Goal: Transaction & Acquisition: Purchase product/service

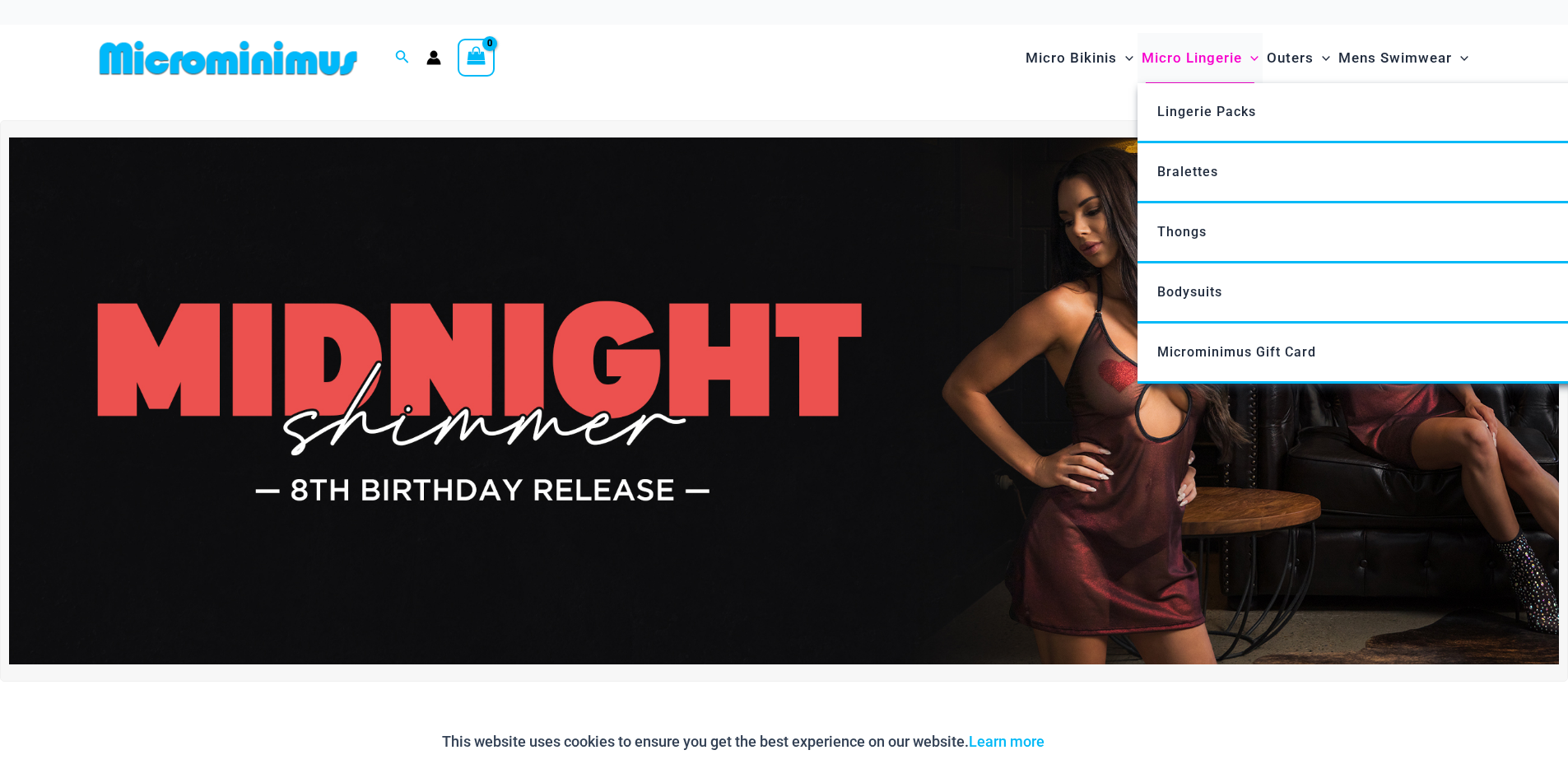
click at [1189, 61] on span "Micro Lingerie" at bounding box center [1192, 58] width 100 height 42
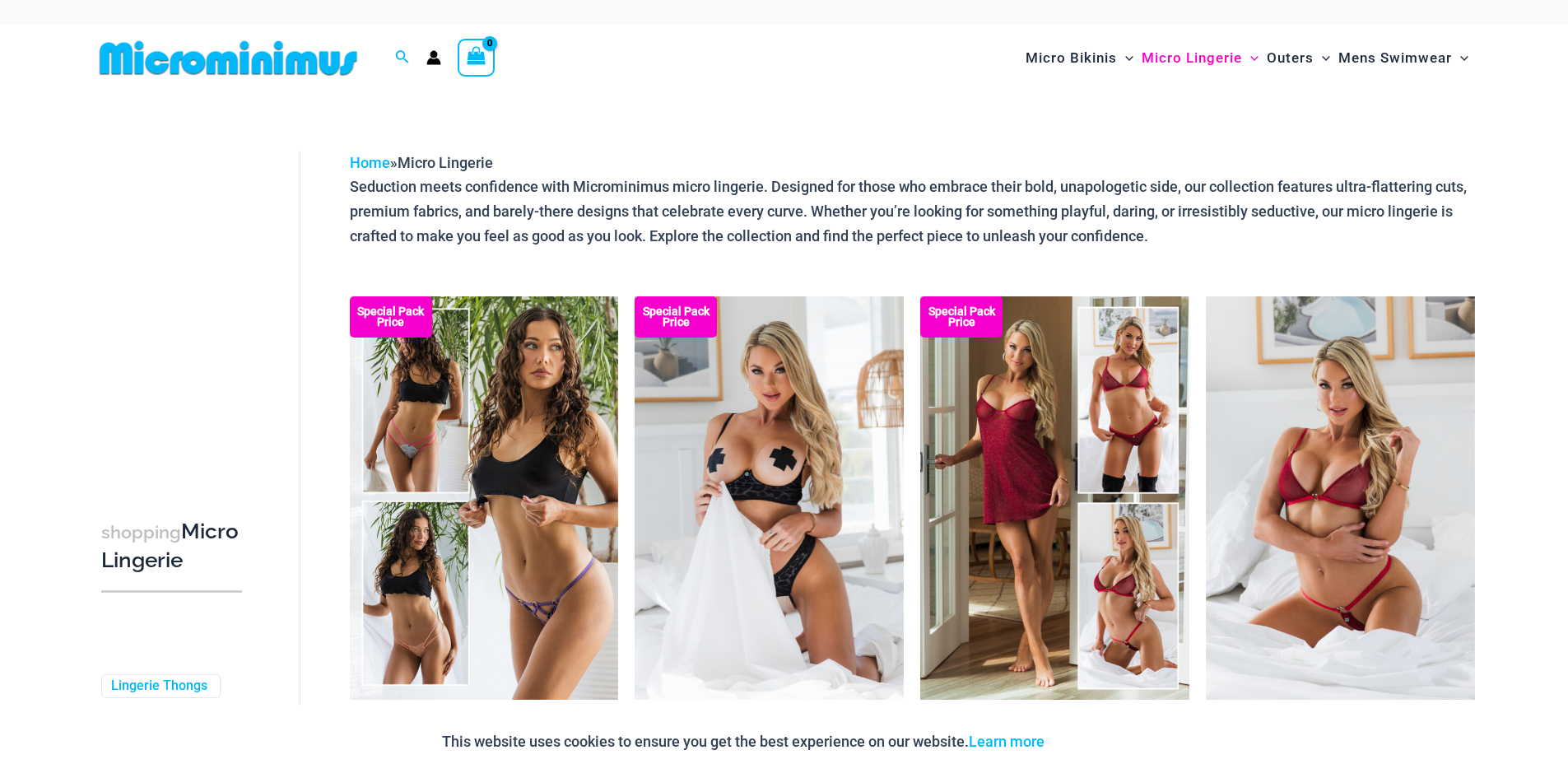
click at [304, 63] on img at bounding box center [228, 58] width 271 height 37
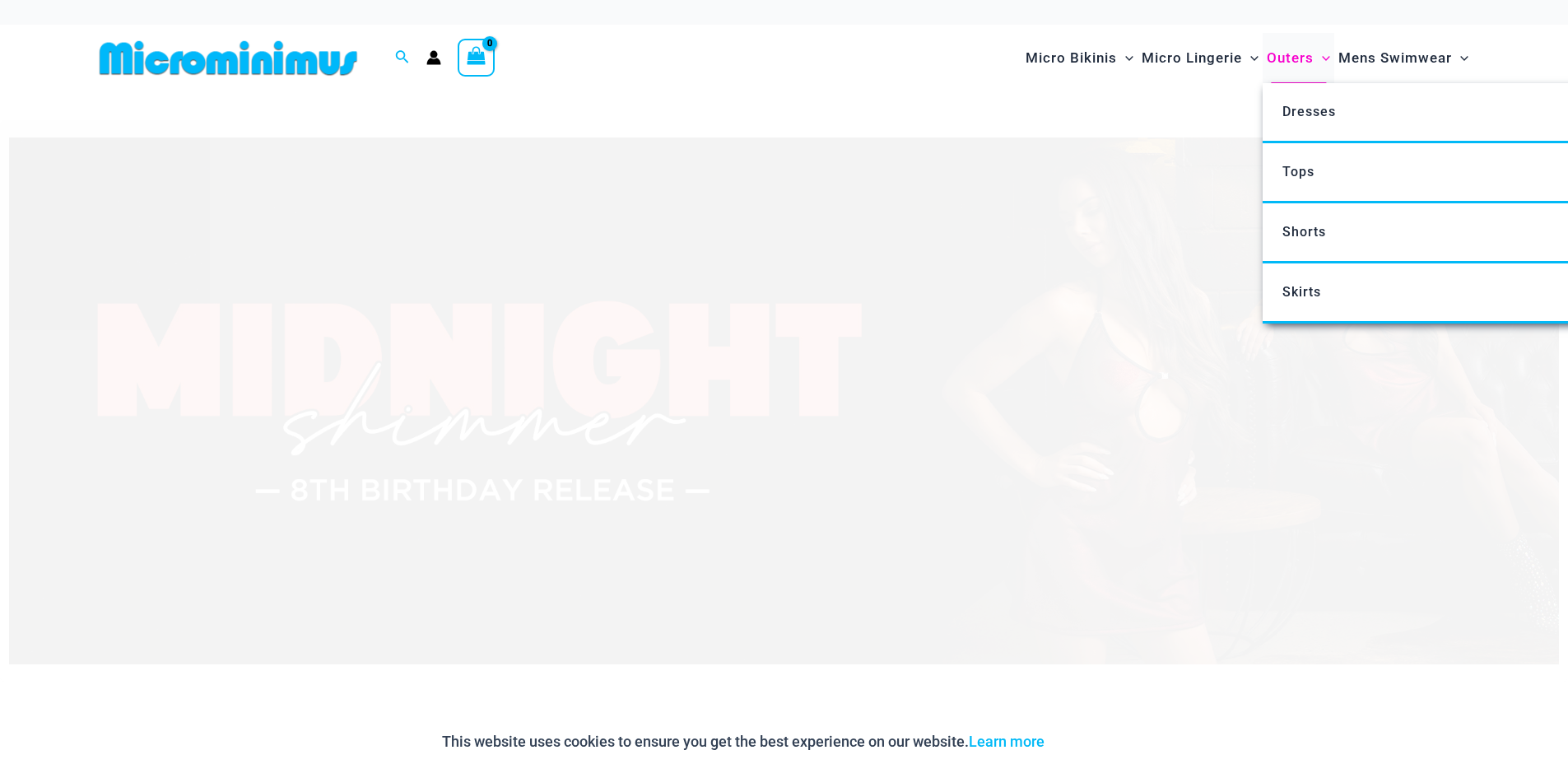
click at [1300, 60] on span "Outers" at bounding box center [1290, 58] width 47 height 42
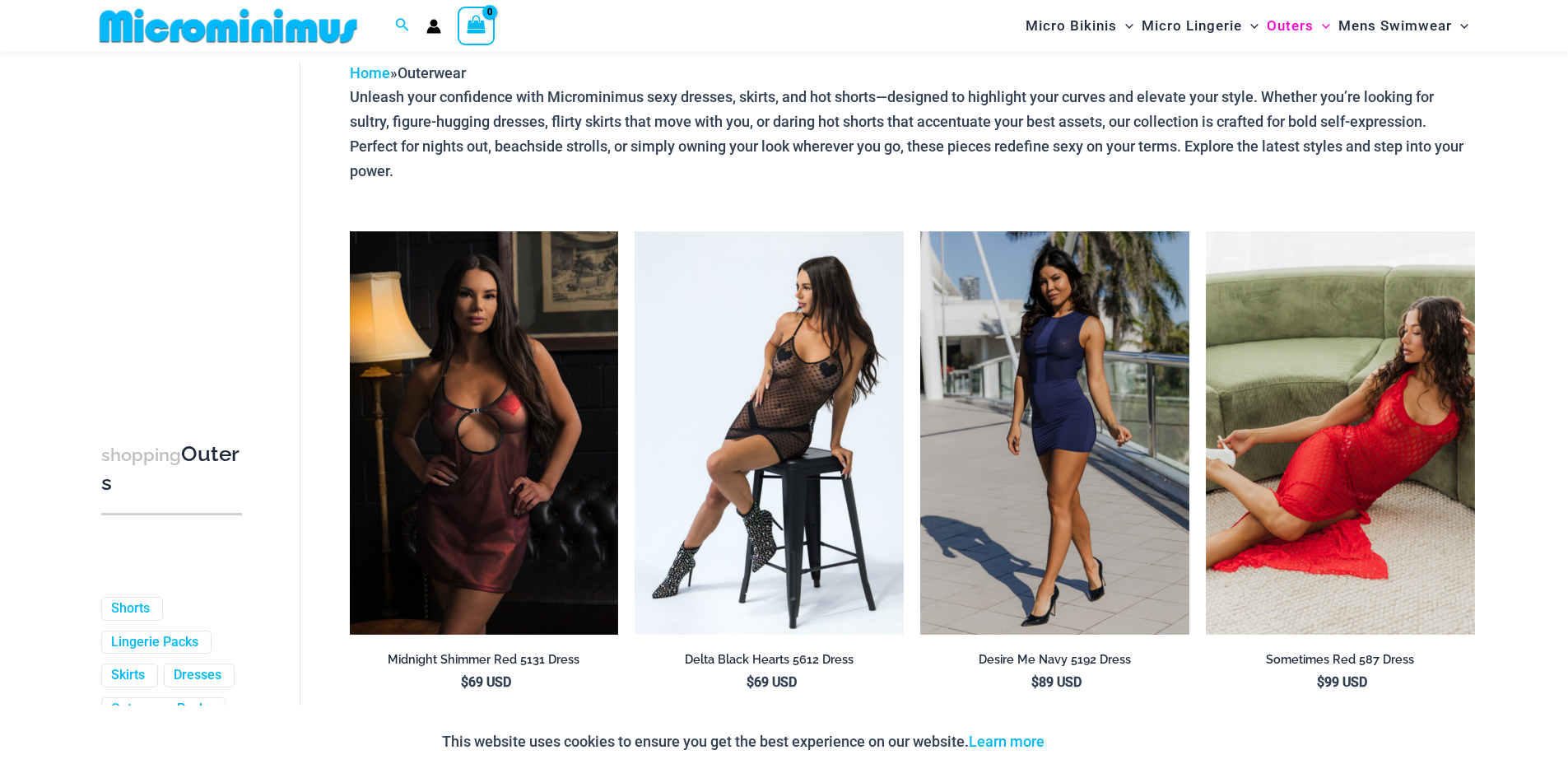
scroll to position [153, 0]
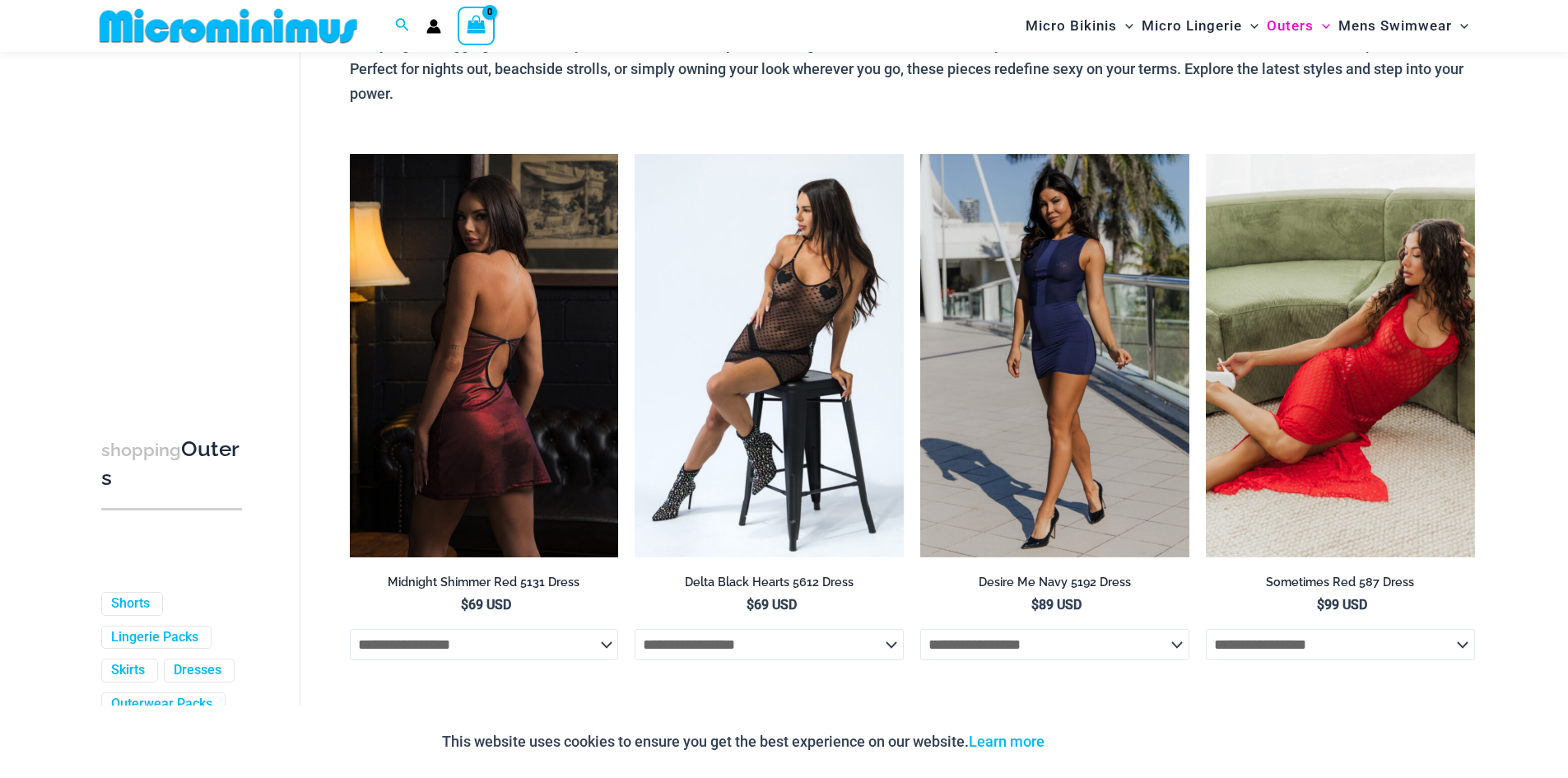
click at [537, 481] on img at bounding box center [484, 356] width 269 height 403
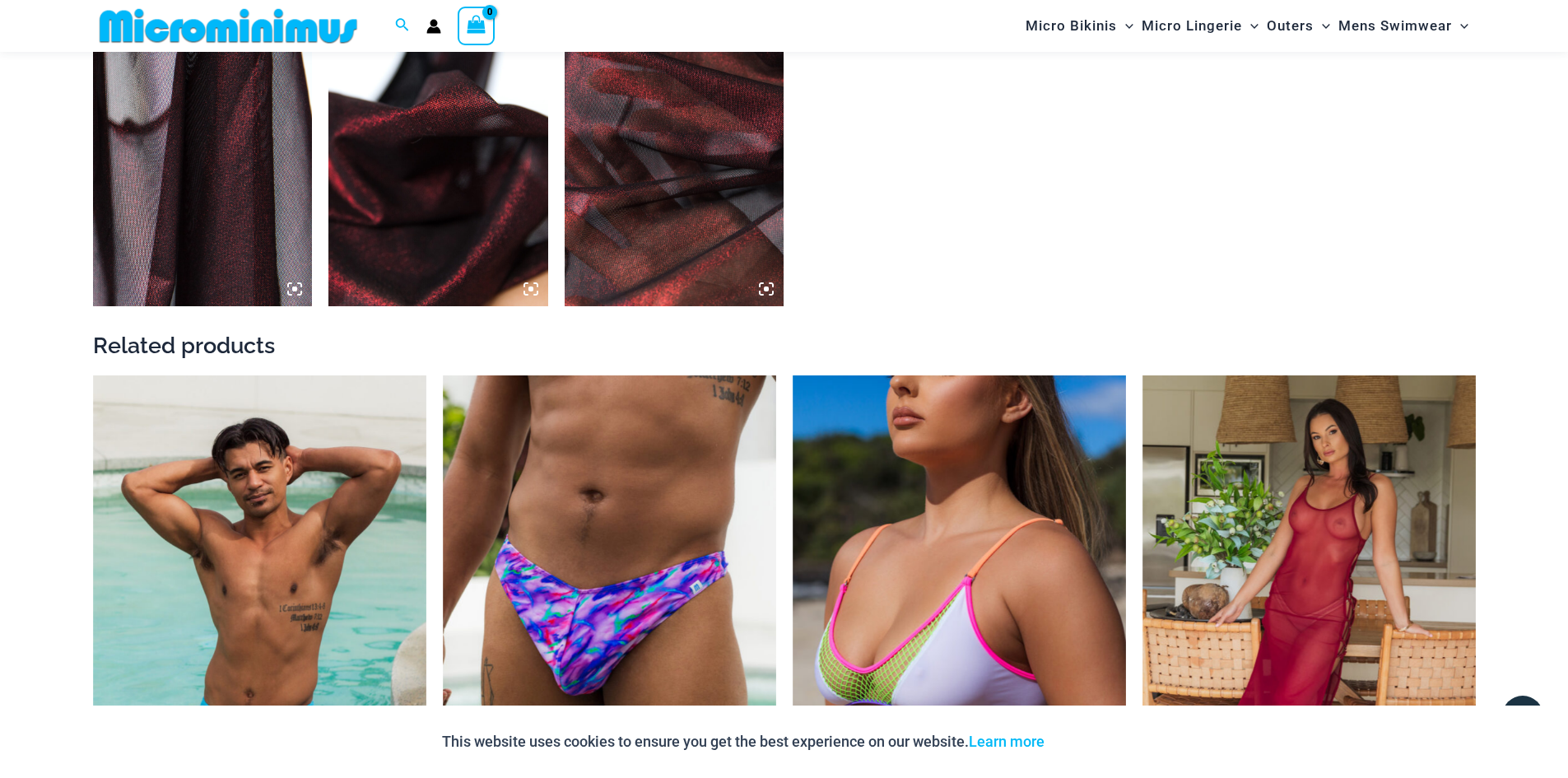
scroll to position [1964, 0]
